Goal: Navigation & Orientation: Understand site structure

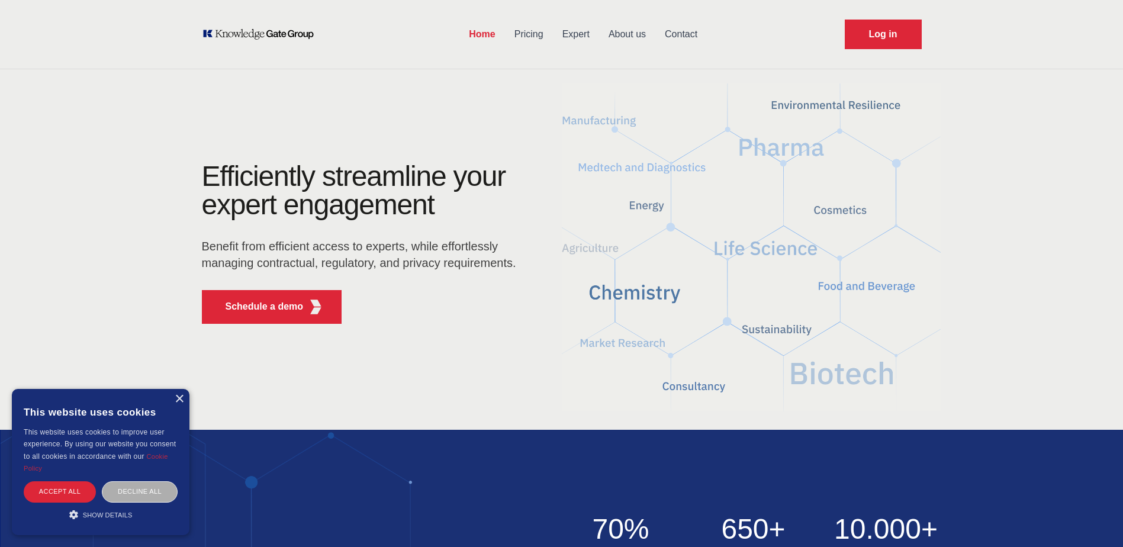
click at [143, 492] on div "Decline all" at bounding box center [140, 491] width 76 height 21
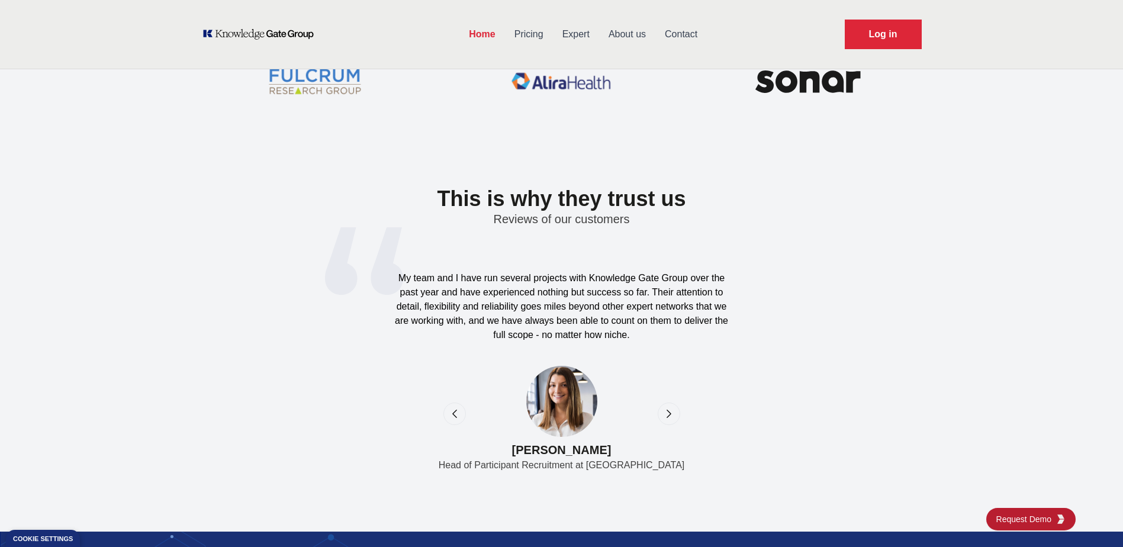
scroll to position [3683, 0]
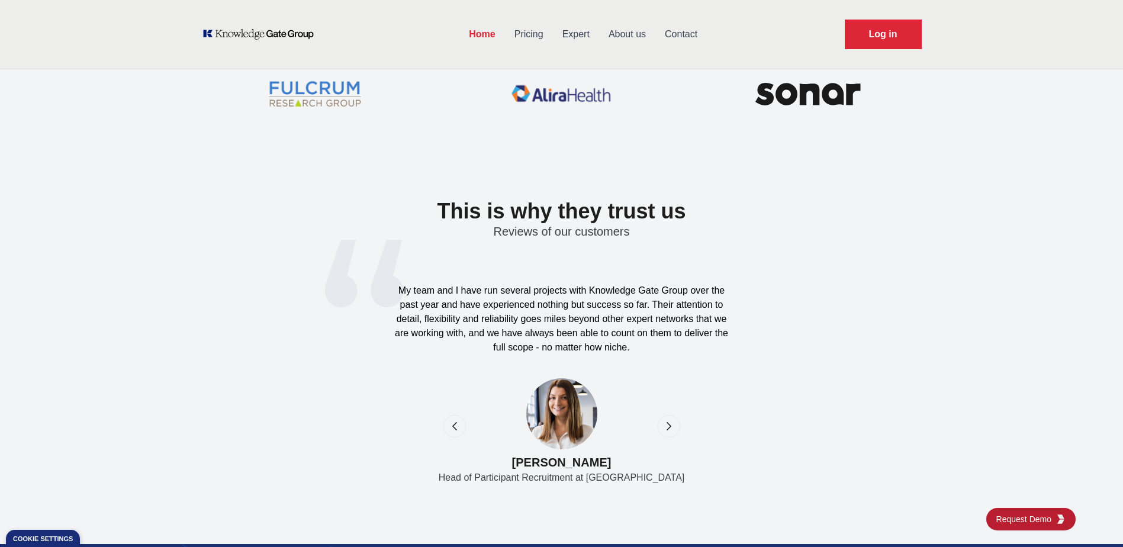
click at [670, 423] on icon "next" at bounding box center [669, 426] width 12 height 12
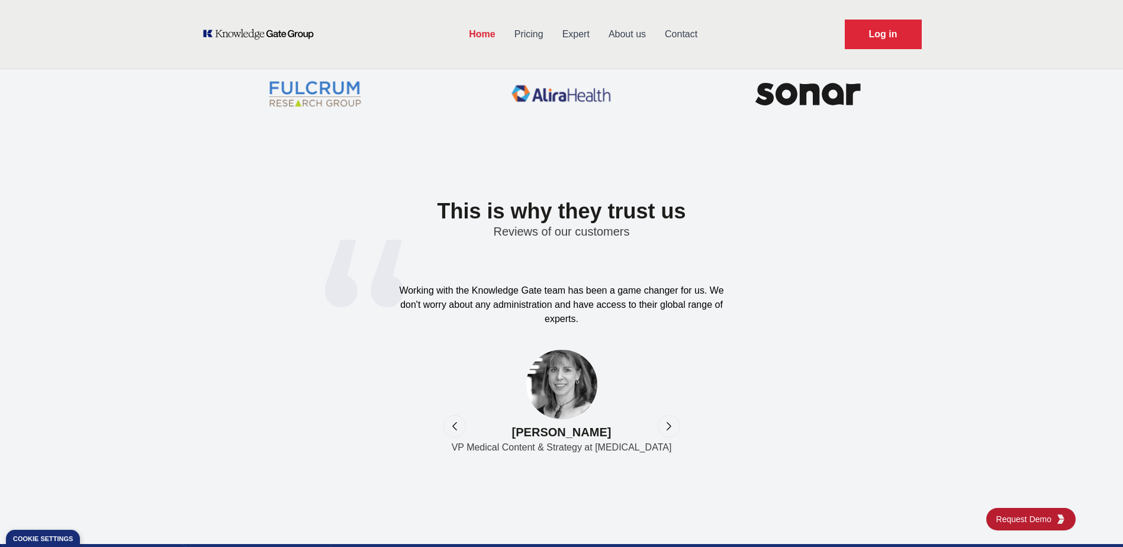
click at [454, 431] on icon "previous" at bounding box center [455, 426] width 12 height 12
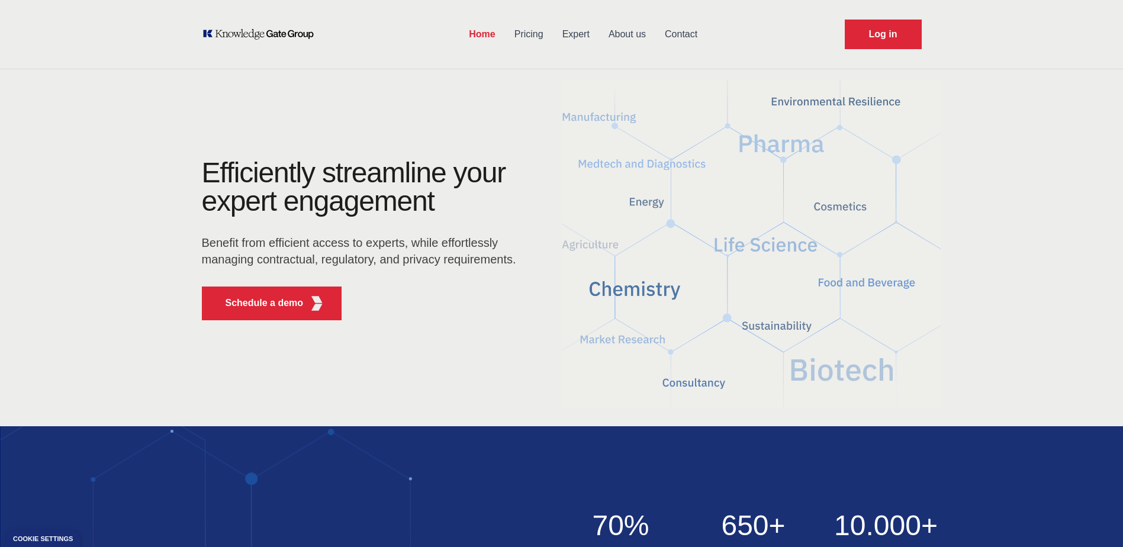
scroll to position [0, 0]
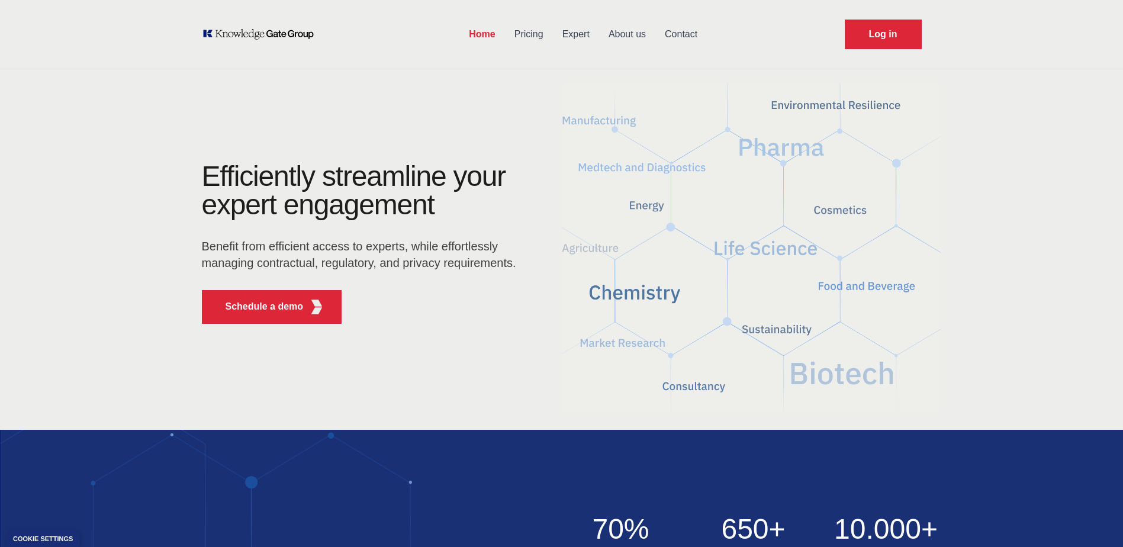
click at [638, 36] on link "About us" at bounding box center [627, 34] width 56 height 31
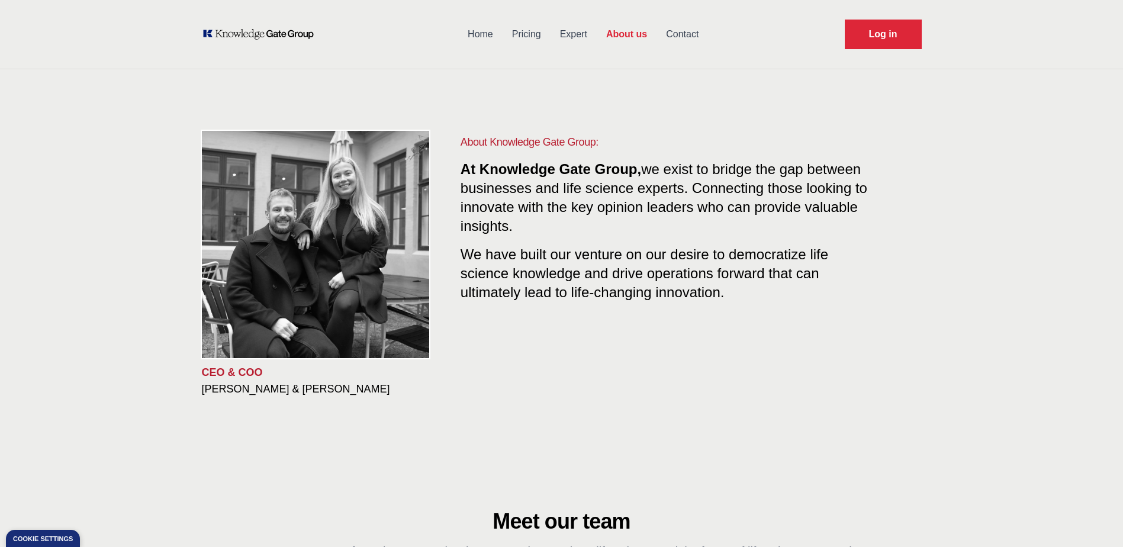
click at [577, 30] on link "Expert" at bounding box center [574, 34] width 46 height 31
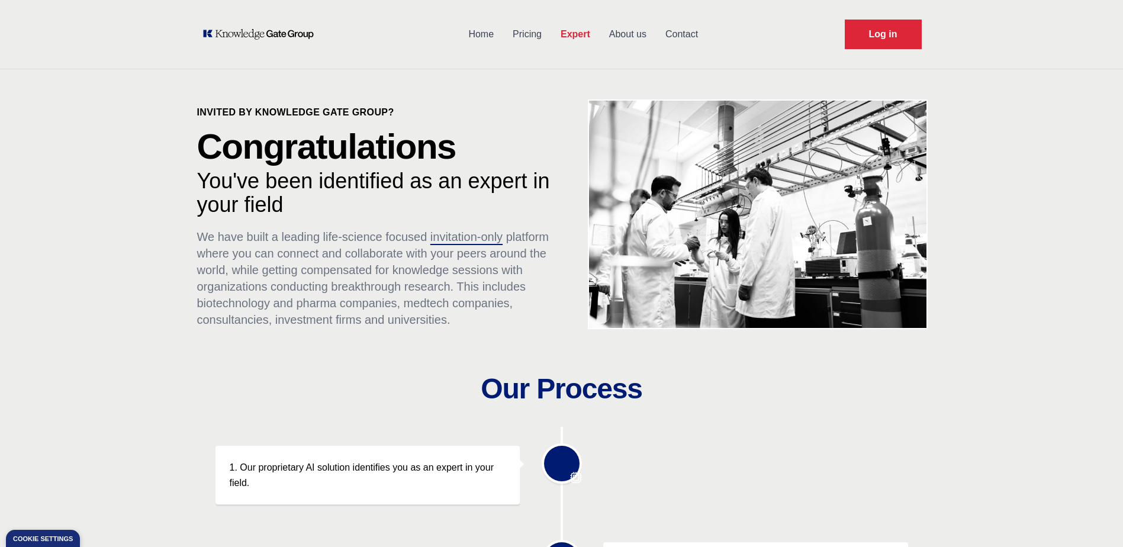
click at [682, 28] on link "Contact" at bounding box center [682, 34] width 52 height 31
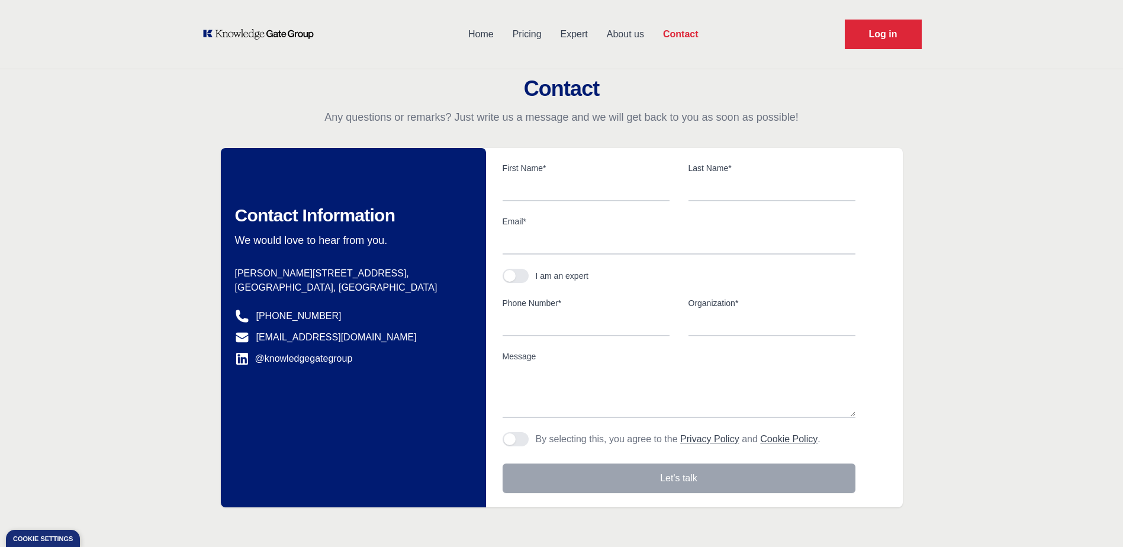
click at [535, 35] on link "Pricing" at bounding box center [527, 34] width 48 height 31
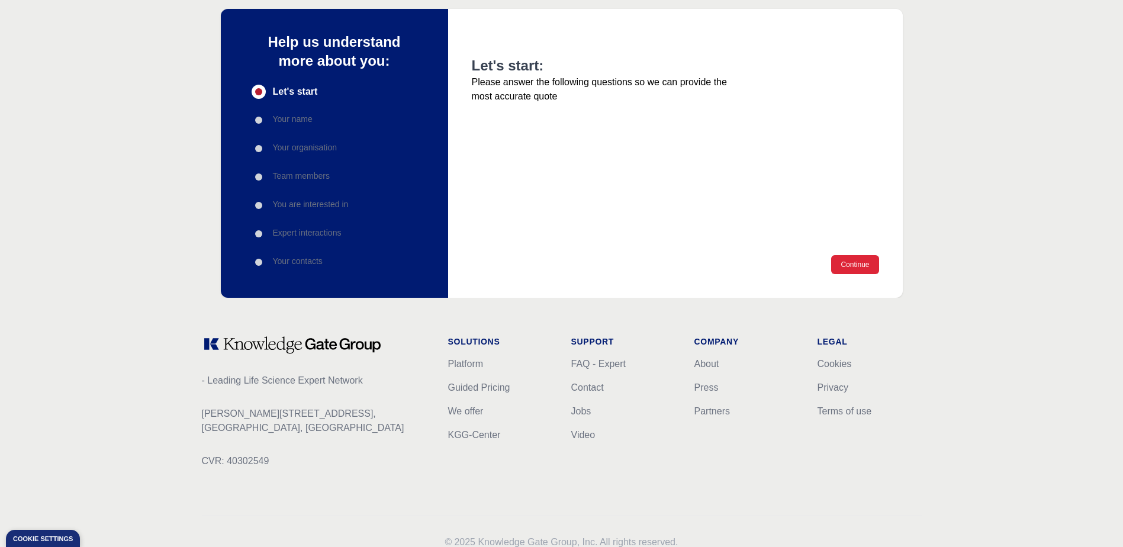
scroll to position [118, 0]
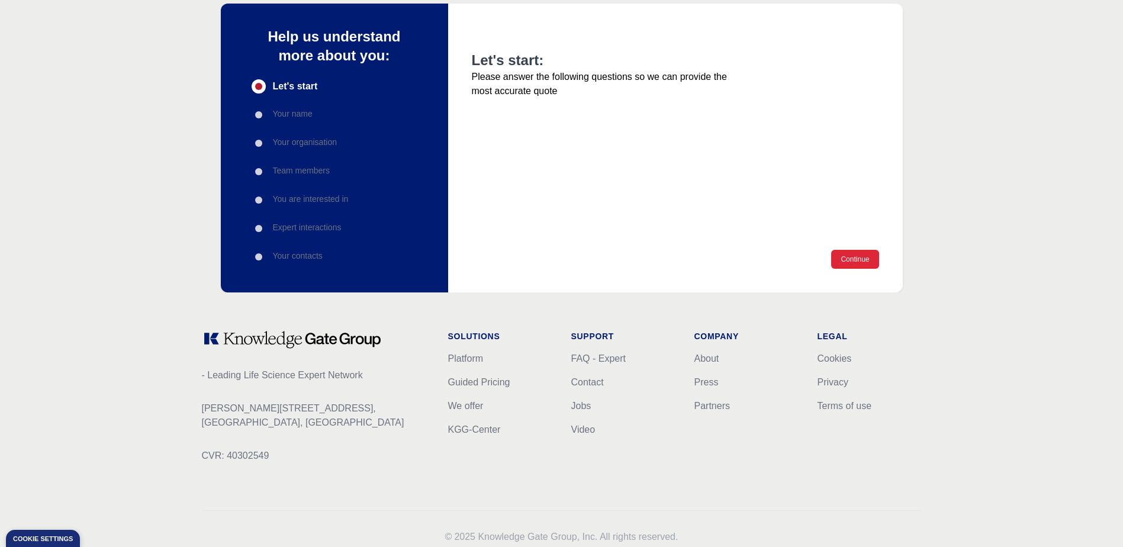
click at [278, 118] on p "Your name" at bounding box center [293, 114] width 40 height 12
click at [260, 115] on div "Progress" at bounding box center [258, 114] width 7 height 7
click at [303, 176] on p "Team members" at bounding box center [301, 171] width 57 height 12
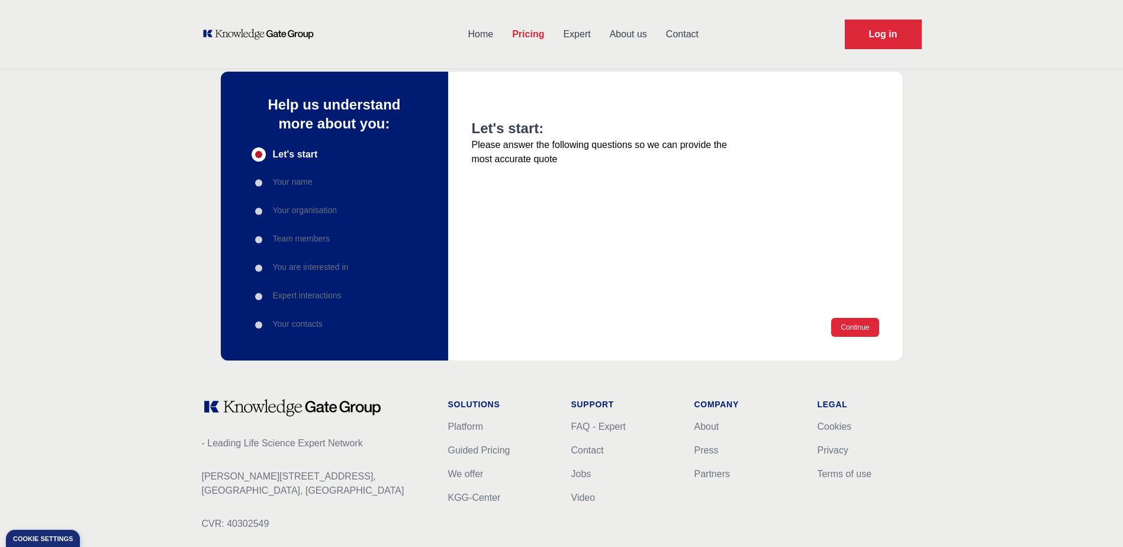
scroll to position [0, 0]
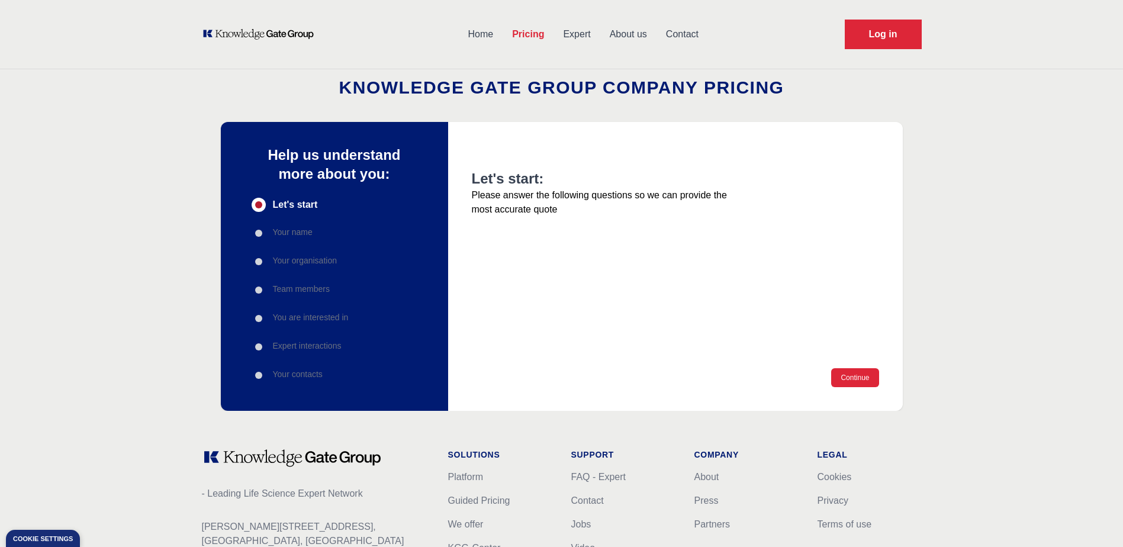
click at [480, 31] on link "Home" at bounding box center [481, 34] width 44 height 31
